Goal: Task Accomplishment & Management: Manage account settings

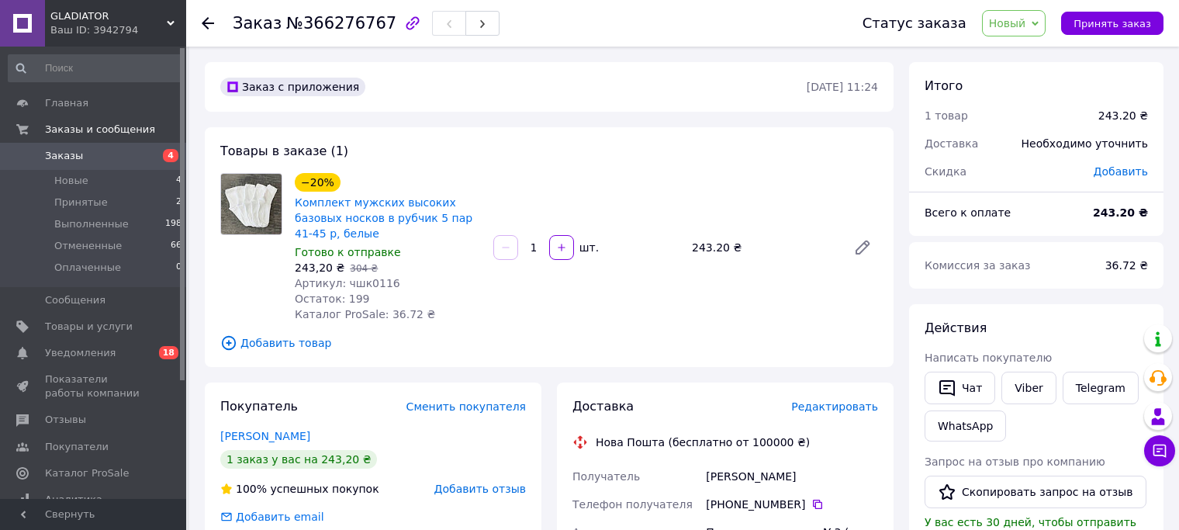
scroll to position [140, 0]
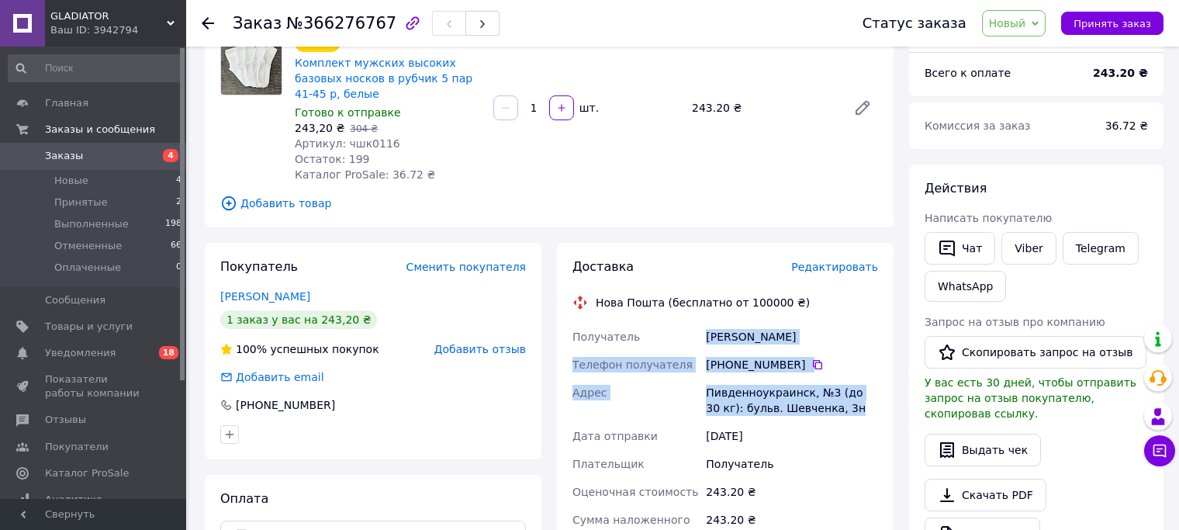
drag, startPoint x: 708, startPoint y: 337, endPoint x: 829, endPoint y: 414, distance: 144.4
click at [829, 414] on div "Получатель [PERSON_NAME] Телефон получателя [PHONE_NUMBER]   Адрес Пивденноукра…" at bounding box center [726, 495] width 312 height 345
copy div "[PERSON_NAME] Телефон получателя +380 98 535 14 [GEOGRAPHIC_DATA], №3 (до 30 кг…"
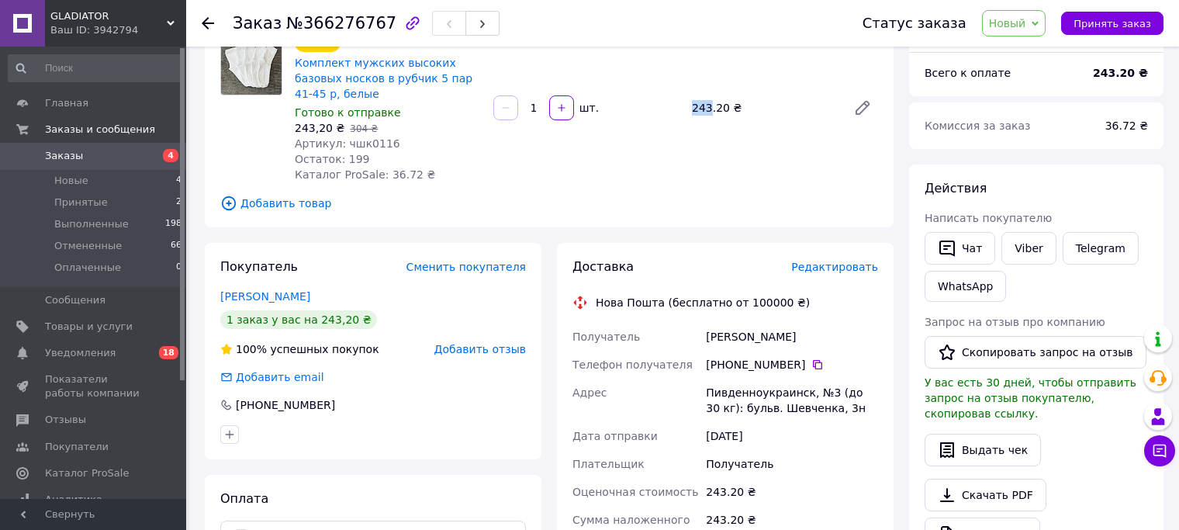
drag, startPoint x: 692, startPoint y: 104, endPoint x: 707, endPoint y: 110, distance: 16.0
click at [707, 110] on div "243.20 ₴" at bounding box center [763, 108] width 155 height 22
copy div "243"
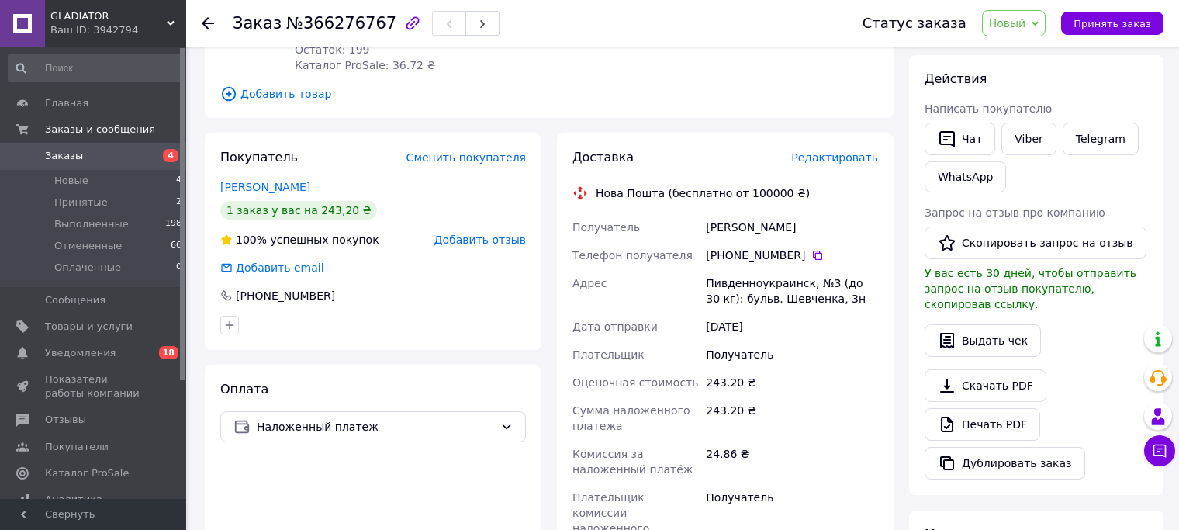
scroll to position [255, 0]
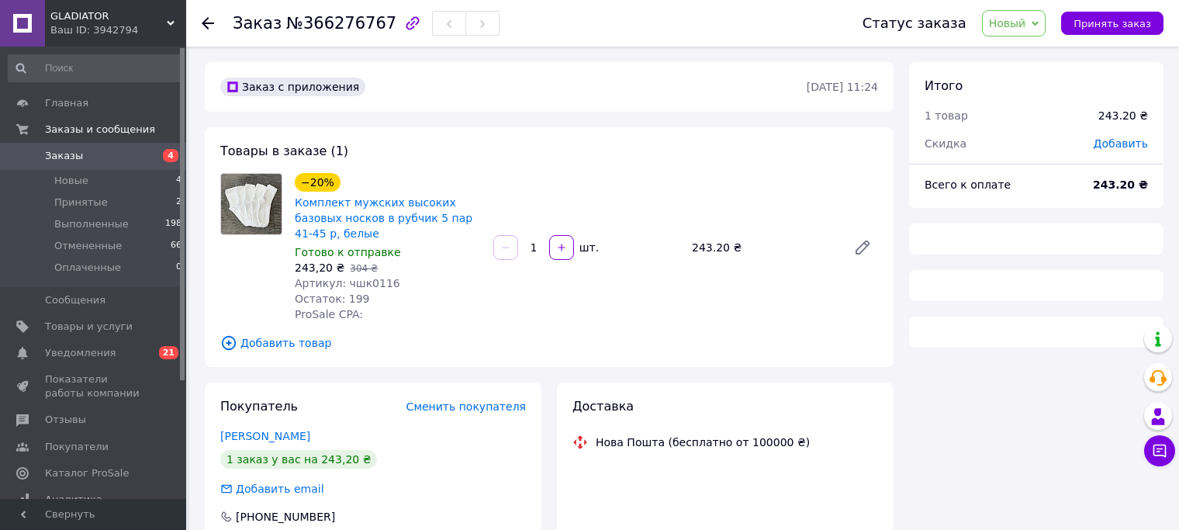
scroll to position [212, 0]
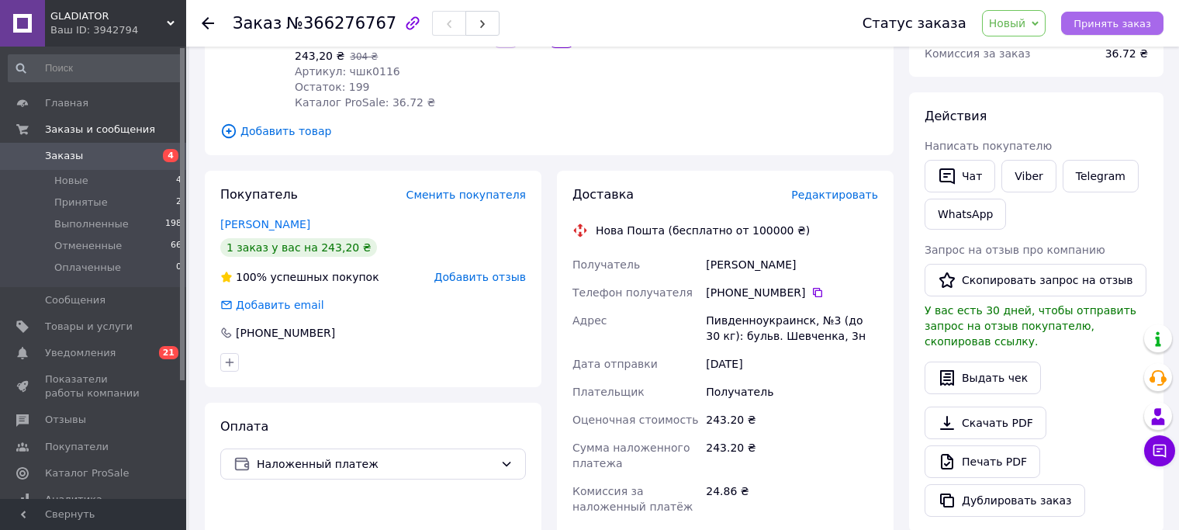
click at [1095, 25] on span "Принять заказ" at bounding box center [1113, 24] width 78 height 12
click at [207, 24] on icon at bounding box center [208, 23] width 12 height 12
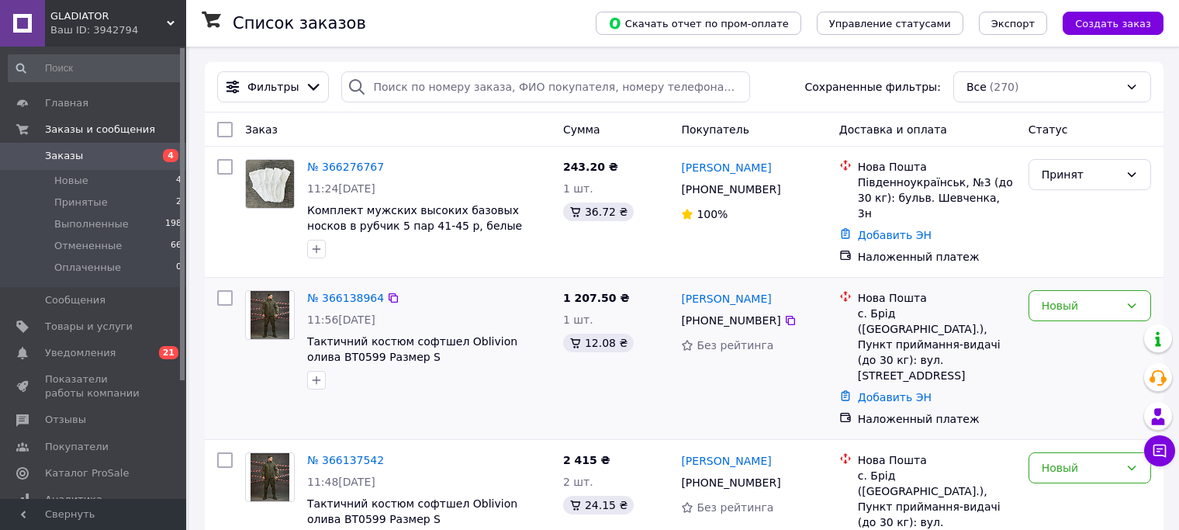
click at [272, 308] on img at bounding box center [270, 315] width 39 height 48
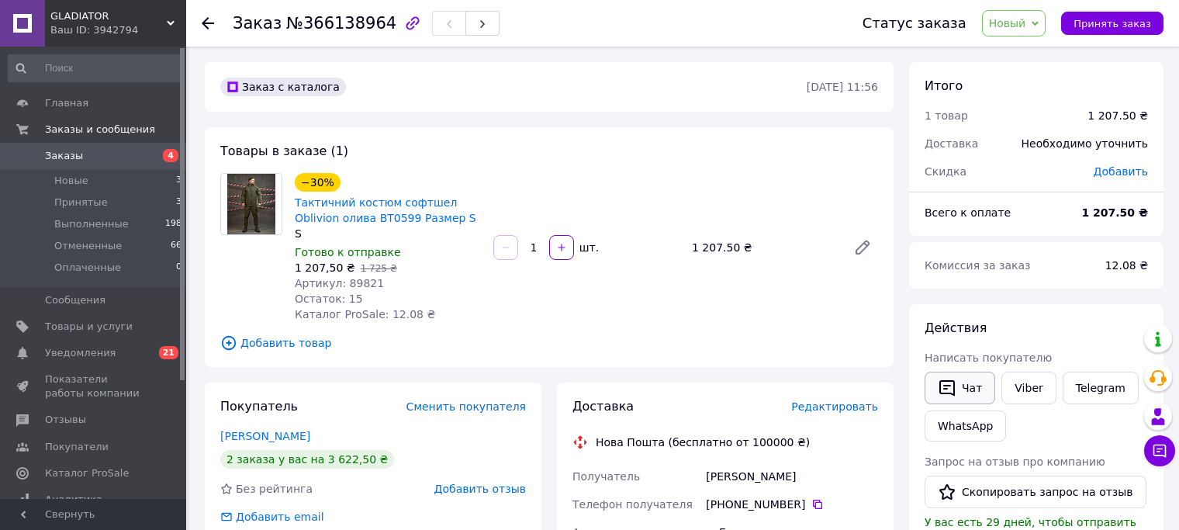
click at [970, 390] on button "Чат" at bounding box center [960, 388] width 71 height 33
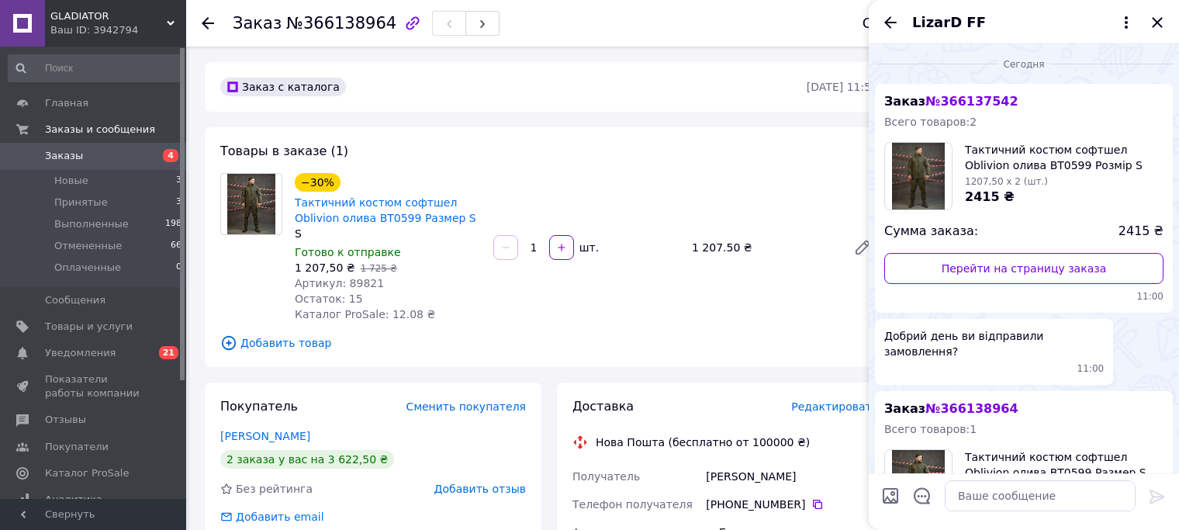
scroll to position [240, 0]
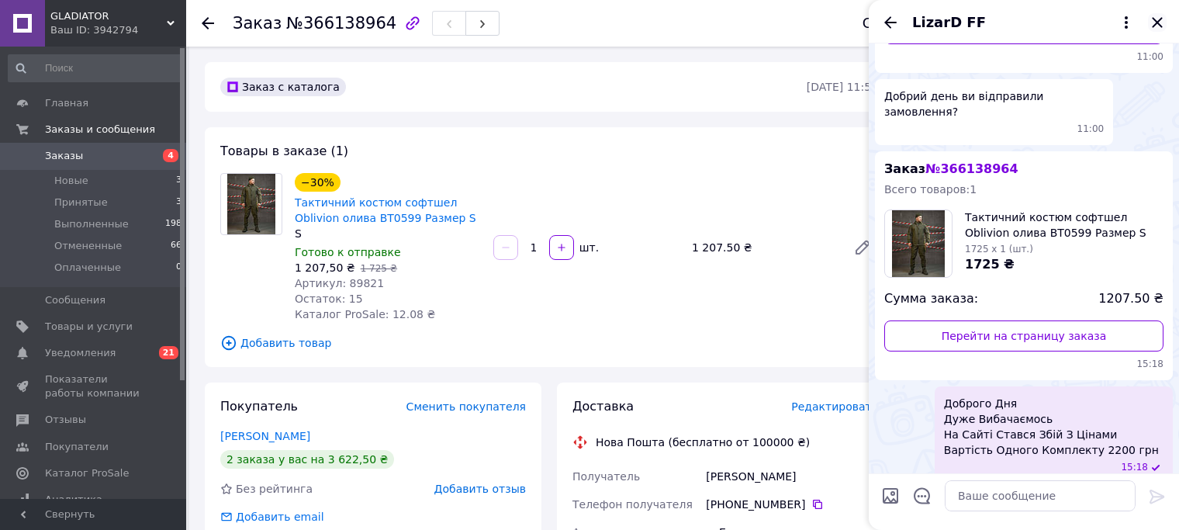
click at [1162, 22] on icon "Закрыть" at bounding box center [1157, 22] width 19 height 19
